Goal: Transaction & Acquisition: Purchase product/service

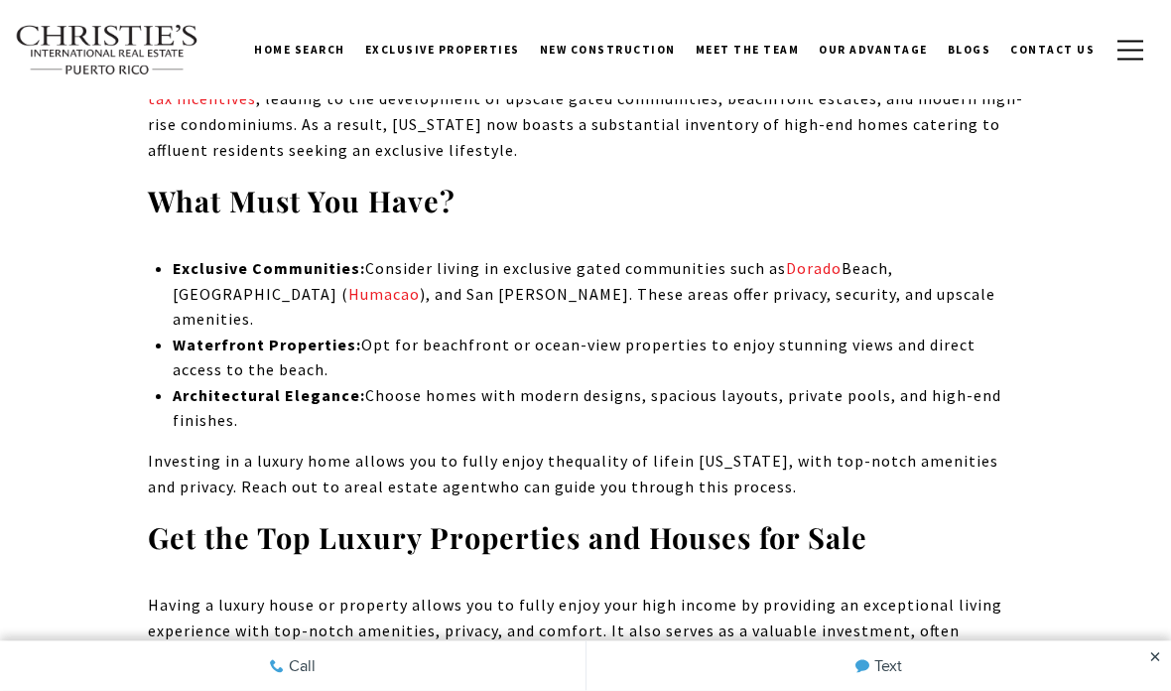
scroll to position [3334, 0]
click at [660, 690] on link "houses for sale" at bounding box center [640, 701] width 117 height 20
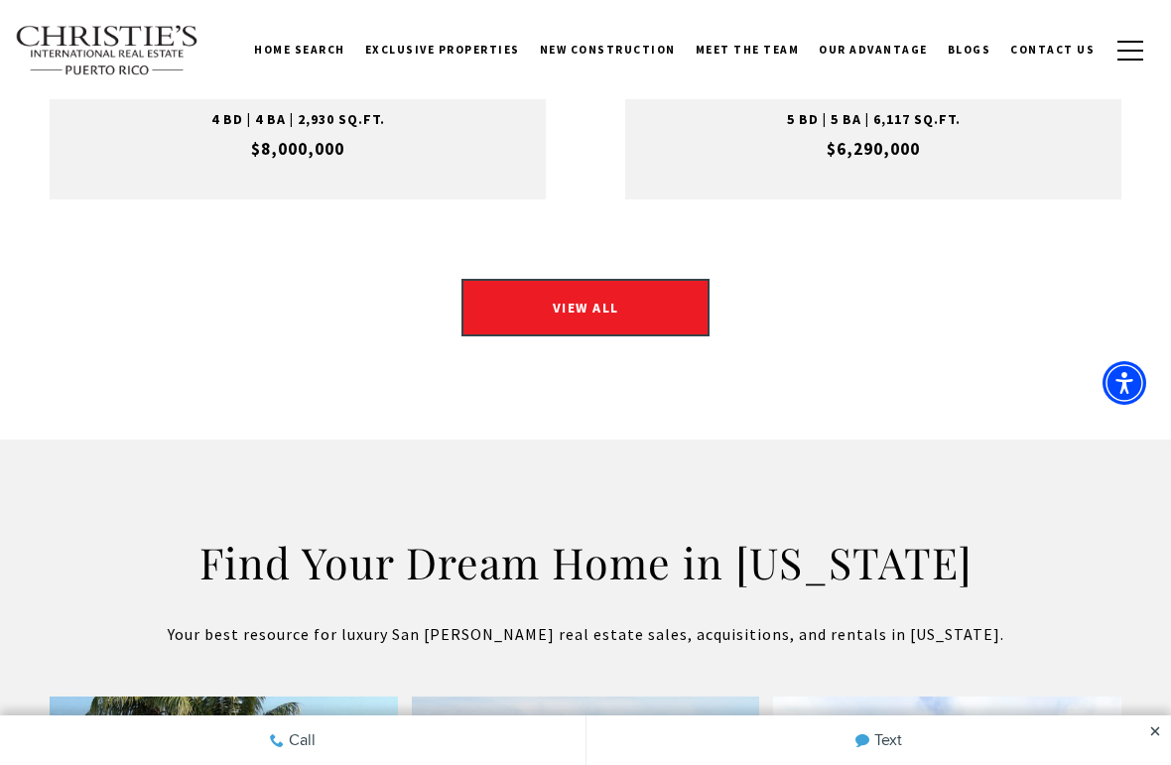
scroll to position [3049, 0]
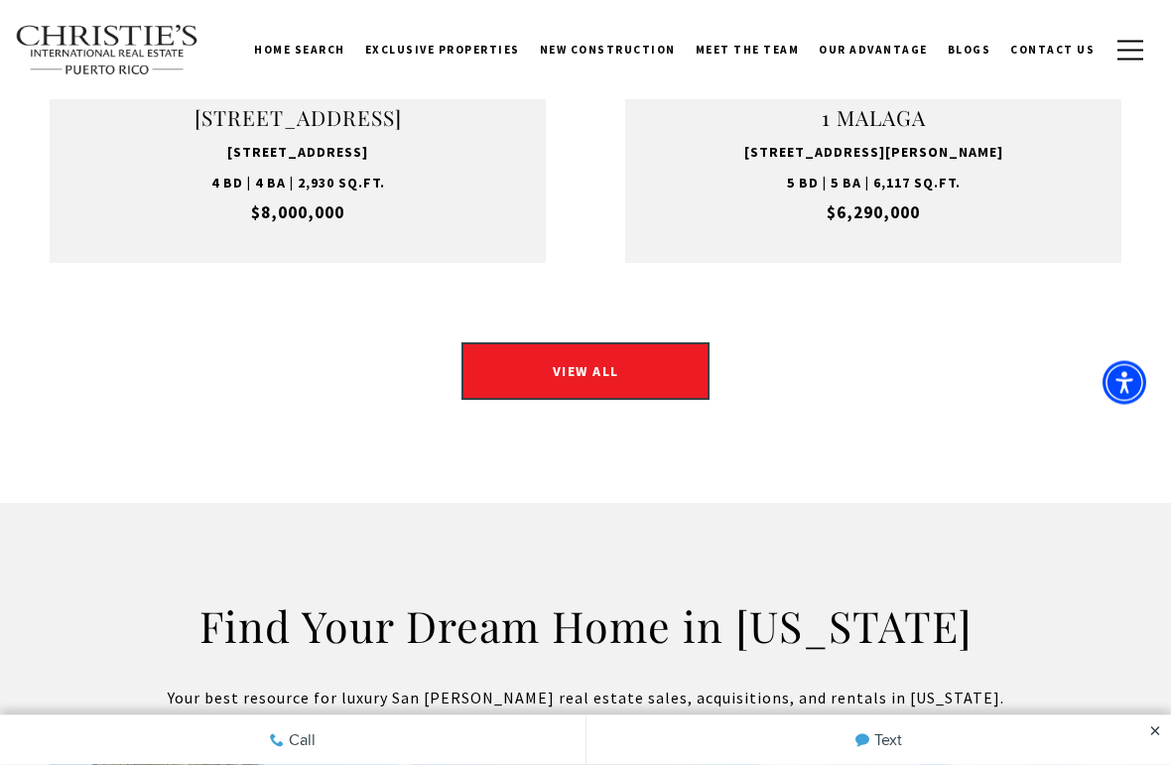
click at [681, 343] on link "VIEW ALL" at bounding box center [585, 372] width 248 height 58
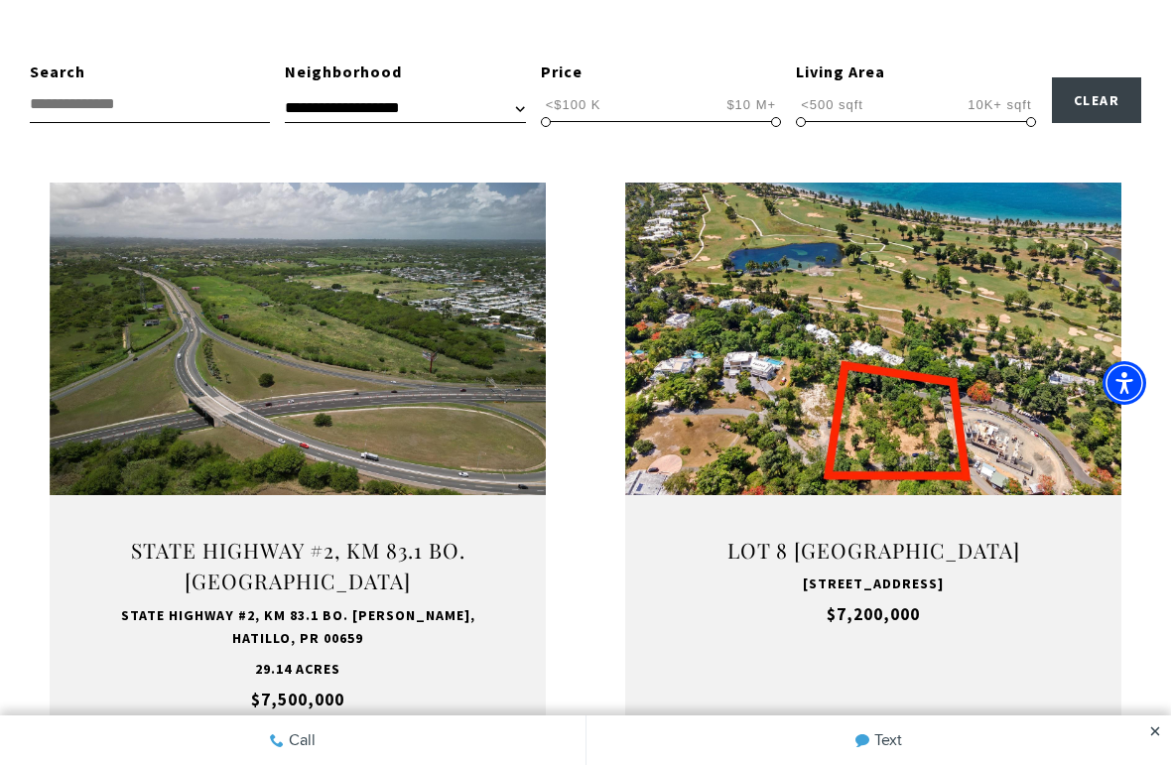
scroll to position [630, 0]
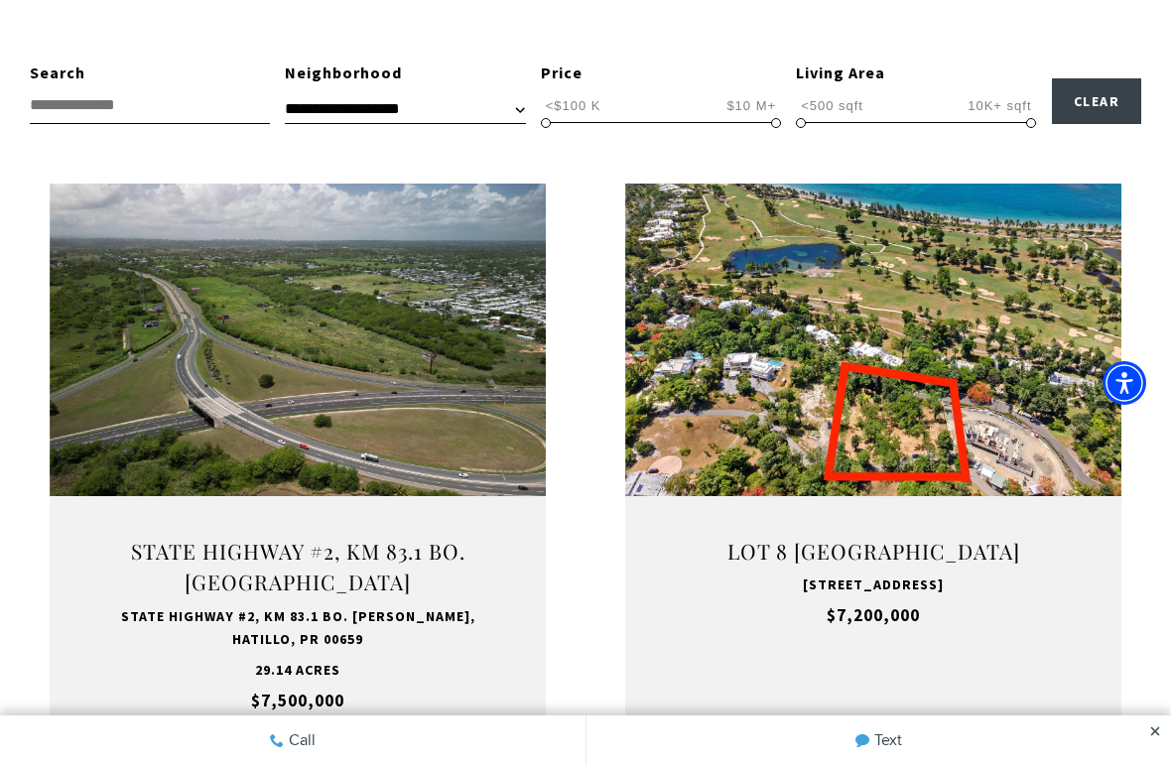
click at [922, 672] on link "Open this option" at bounding box center [873, 469] width 496 height 570
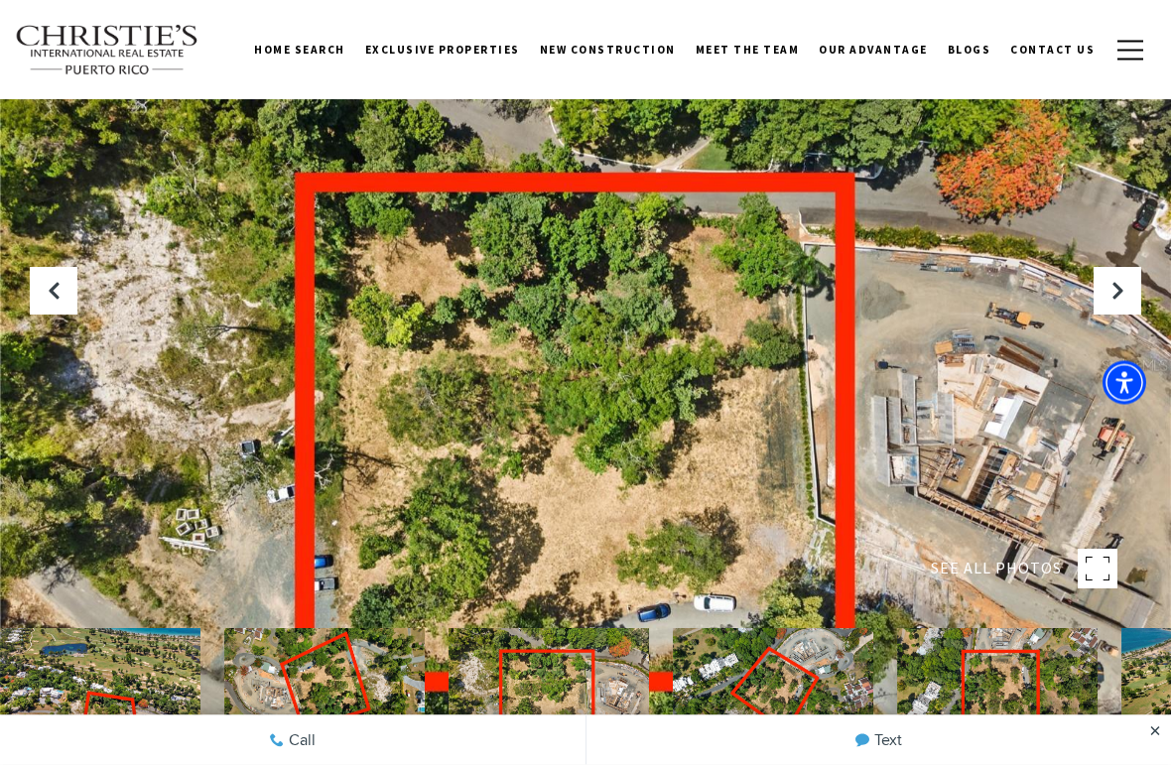
scroll to position [18, 0]
